Goal: Find specific page/section: Find specific page/section

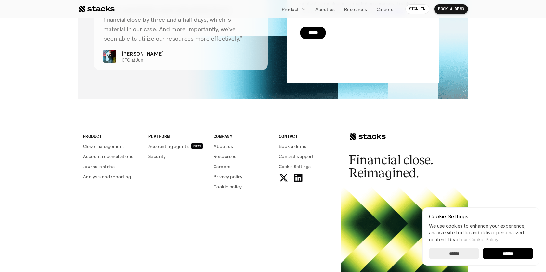
scroll to position [1595, 0]
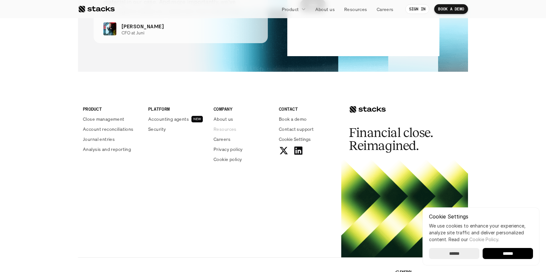
click at [224, 129] on p "Resources" at bounding box center [224, 129] width 23 height 7
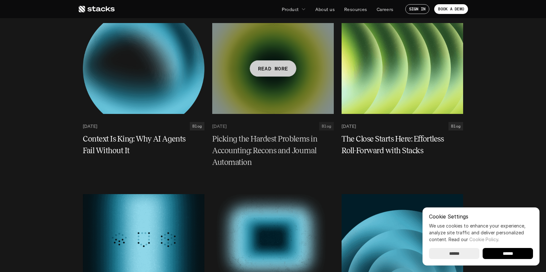
scroll to position [532, 0]
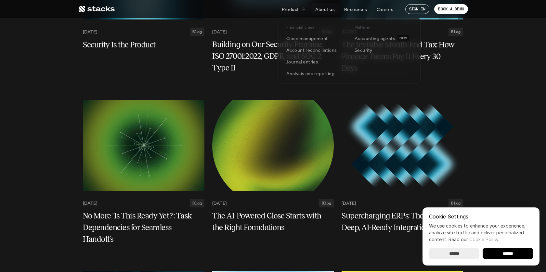
click at [298, 10] on p "Product" at bounding box center [290, 9] width 17 height 7
click at [302, 38] on p "Close management" at bounding box center [307, 38] width 42 height 7
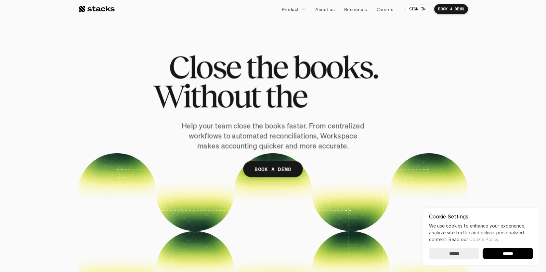
scroll to position [266, 0]
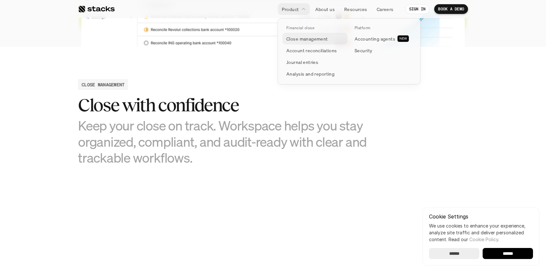
click at [299, 39] on p "Close management" at bounding box center [307, 38] width 42 height 7
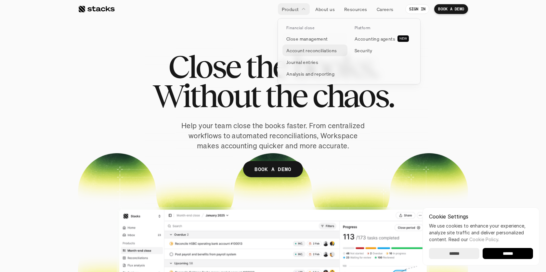
click at [299, 49] on p "Account reconciliations" at bounding box center [311, 50] width 51 height 7
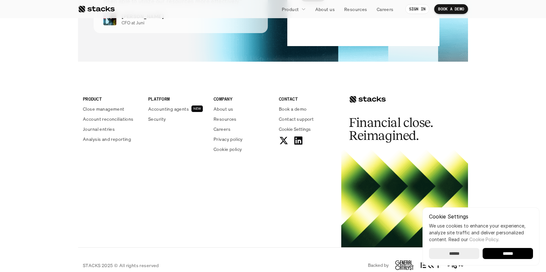
scroll to position [1616, 0]
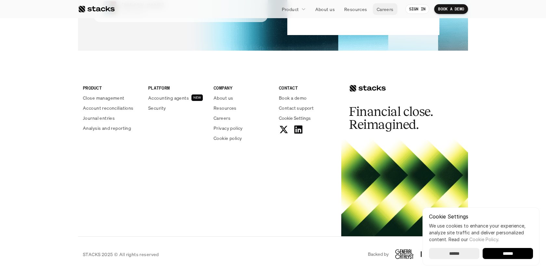
click at [383, 14] on link "Careers" at bounding box center [385, 9] width 25 height 12
